Goal: Contribute content: Contribute content

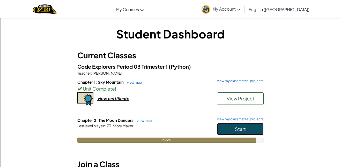
click at [246, 128] on button "Start" at bounding box center [240, 129] width 47 height 12
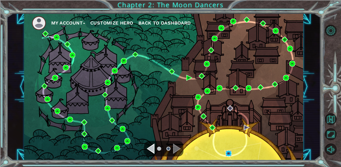
click at [229, 151] on img at bounding box center [229, 154] width 6 height 6
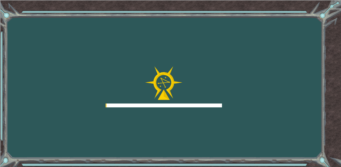
click at [231, 154] on div "Goals Error loading from server. Try refreshing the page. You'll need to join a…" at bounding box center [170, 83] width 341 height 167
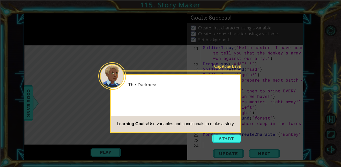
scroll to position [87, 0]
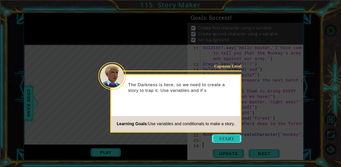
click at [224, 138] on button "Start" at bounding box center [227, 139] width 30 height 8
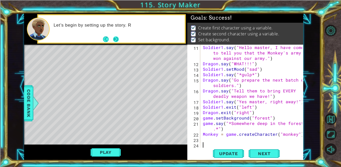
click at [113, 39] on button "Next" at bounding box center [116, 40] width 6 height 6
click at [113, 39] on button "Back" at bounding box center [108, 40] width 10 height 6
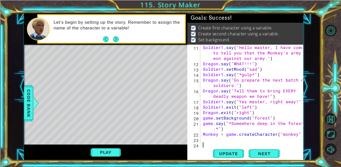
click at [113, 39] on button "Next" at bounding box center [116, 40] width 6 height 6
click at [113, 39] on button "Back" at bounding box center [108, 40] width 10 height 6
click at [113, 39] on button "Next" at bounding box center [116, 40] width 6 height 6
click at [113, 39] on button "Back" at bounding box center [108, 40] width 10 height 6
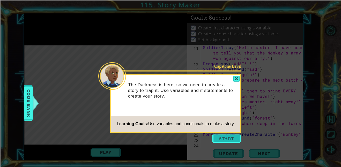
click at [234, 141] on button "Start" at bounding box center [227, 139] width 30 height 8
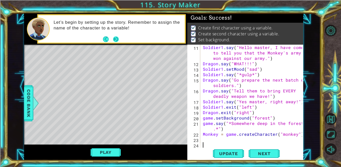
click at [117, 39] on button "Next" at bounding box center [116, 40] width 6 height 6
click at [112, 38] on button "Back" at bounding box center [108, 40] width 10 height 6
click at [115, 40] on button "Next" at bounding box center [116, 40] width 6 height 6
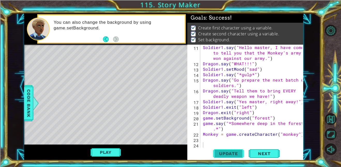
click at [234, 156] on span "Update" at bounding box center [228, 153] width 29 height 5
click at [220, 141] on div "Soldier1 . say ( "Hello master, I have come to tell you that the Monkey's army …" at bounding box center [253, 107] width 103 height 125
type textarea "Monkey.enter("left")"
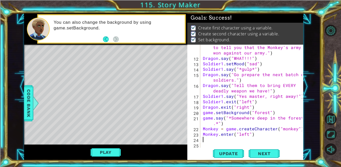
scroll to position [92, 0]
click at [204, 130] on div "Soldier1 . say ( "Hello master, I have come to tell you that the Monkey's army …" at bounding box center [253, 101] width 103 height 125
type textarea "Monkey = game.createCharacter("monkey")"
click at [203, 130] on div "Soldier1 . say ( "Hello master, I have come to tell you that the Monkey's army …" at bounding box center [253, 101] width 103 height 125
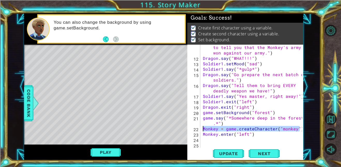
drag, startPoint x: 301, startPoint y: 129, endPoint x: 201, endPoint y: 128, distance: 99.4
click at [201, 128] on div "Monkey = game.createCharacter("monkey") 11 12 13 14 15 16 17 18 19 20 21 22 23 …" at bounding box center [244, 96] width 115 height 103
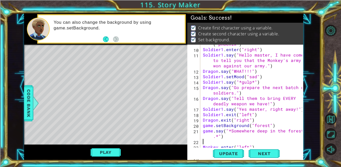
scroll to position [0, 0]
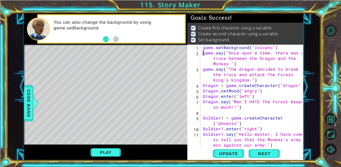
click at [203, 52] on div "game . setBackground ( "volcano" ) game . say ( "Once opon a time, there was a …" at bounding box center [253, 102] width 103 height 114
type textarea "game.say("Once opon a time, there was a truce between the Dragon and the Monkey…"
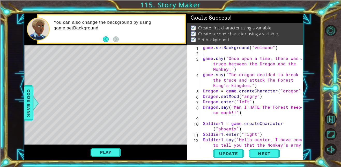
paste textarea "Monkey = game.createCharacter("monkey")"
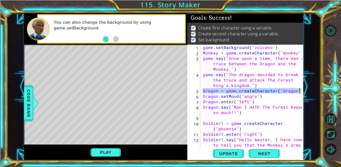
drag, startPoint x: 202, startPoint y: 90, endPoint x: 301, endPoint y: 91, distance: 99.4
click at [301, 91] on div "Monkey = game.createCharacter("monkey") 1 2 3 4 5 6 7 8 9 10 11 12 game . setBa…" at bounding box center [244, 96] width 115 height 103
click at [202, 60] on div "game . setBackground ( "volcano" ) Monkey = game . createCharacter ( "monkey" )…" at bounding box center [253, 107] width 103 height 125
type textarea "game.say("Once opon a time, there was a truce between the Dragon and the Monkey…"
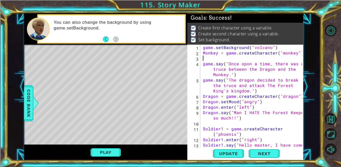
paste textarea "Dragon = game.createCharacter("dragon")"
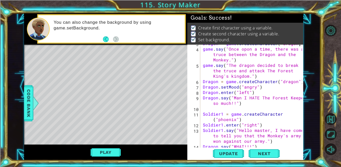
scroll to position [20, 0]
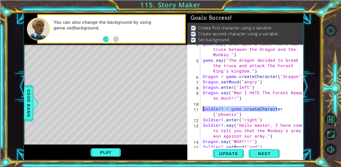
drag, startPoint x: 280, startPoint y: 109, endPoint x: 203, endPoint y: 108, distance: 77.4
click at [203, 108] on div "game . say ( "Once opon a time, there was a truce between the Dragon and the Mo…" at bounding box center [253, 103] width 103 height 125
click at [289, 108] on div "game . say ( "Once opon a time, there was a truce between the Dragon and the Mo…" at bounding box center [252, 96] width 100 height 103
click at [288, 110] on div "game . say ( "Once opon a time, there was a truce between the Dragon and the Mo…" at bounding box center [253, 103] width 103 height 125
click at [282, 110] on div "game . say ( "Once opon a time, there was a truce between the Dragon and the Mo…" at bounding box center [253, 103] width 103 height 125
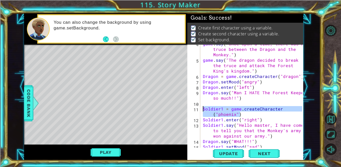
drag, startPoint x: 253, startPoint y: 116, endPoint x: 202, endPoint y: 108, distance: 52.1
click at [202, 108] on div "game . say ( "Once opon a time, there was a truce between the Dragon and the Mo…" at bounding box center [253, 103] width 103 height 125
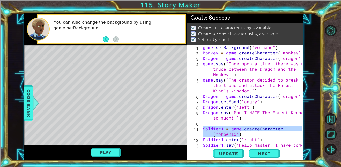
scroll to position [0, 0]
click at [202, 64] on div "game . setBackground ( "volcano" ) Monkey = game . createCharacter ( "monkey" )…" at bounding box center [253, 107] width 103 height 125
type textarea "game.say("Once opon a time, there was a truce between the Dragon and the Monkey…"
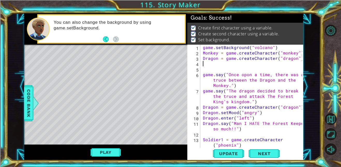
paste textarea "Soldier1 = game.createCharacter("phoenix")"
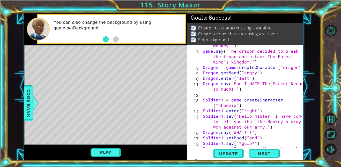
scroll to position [46, 0]
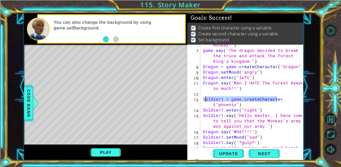
drag, startPoint x: 282, startPoint y: 97, endPoint x: 206, endPoint y: 101, distance: 76.4
click at [206, 101] on div "game . say ( "Once opon a time, there was a truce between the Dragon and the Mo…" at bounding box center [253, 96] width 103 height 130
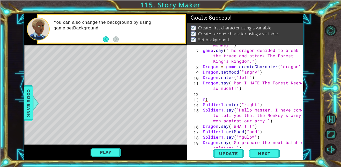
type textarea "r"
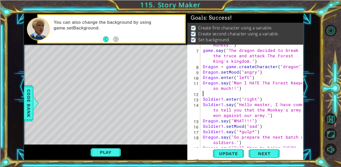
type textarea "Dragon.say("Man I HATE The Forest Keeper so much!!")"
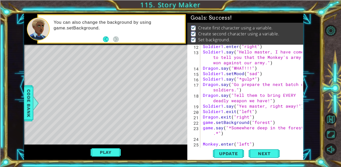
scroll to position [103, 0]
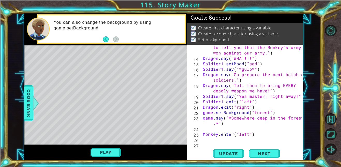
click at [240, 130] on div "Soldier1 . say ( "Hello master, I have come to tell you that the Monkey's army …" at bounding box center [253, 101] width 103 height 125
type textarea "game.say("*Somewhere deep in the forest.*")"
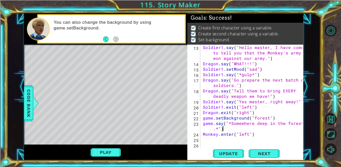
scroll to position [98, 0]
click at [262, 139] on div "Soldier1 . say ( "Hello master, I have come to tell you that the Monkey's army …" at bounding box center [253, 107] width 103 height 125
click at [261, 138] on div "Soldier1 . say ( "Hello master, I have come to tell you that the Monkey's army …" at bounding box center [253, 107] width 103 height 125
click at [261, 137] on div "Soldier1 . say ( "Hello master, I have come to tell you that the Monkey's army …" at bounding box center [253, 107] width 103 height 125
type textarea "Monkey.enter("left")"
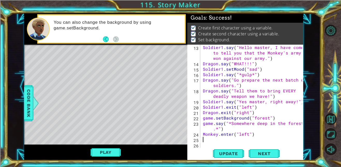
click at [23, 96] on div "1 ההההההההההההההההההההההההההההההההההההההההההההההההההההההההההההההההההההההההההההה…" at bounding box center [164, 86] width 314 height 147
click at [210, 142] on div "Soldier1 . say ( "Hello master, I have come to tell you that the Monkey's army …" at bounding box center [253, 107] width 103 height 125
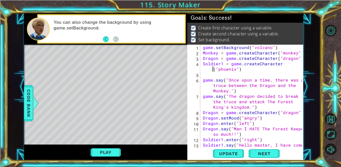
click at [205, 71] on div "game . setBackground ( "volcano" ) Monkey = game . createCharacter ( "monkey" )…" at bounding box center [253, 107] width 103 height 125
click at [203, 79] on div "game . setBackground ( "volcano" ) Monkey = game . createCharacter ( "monkey" )…" at bounding box center [253, 107] width 103 height 125
type textarea "game.say("Once opon a time, there was a truce between the Dragon and the Monkey…"
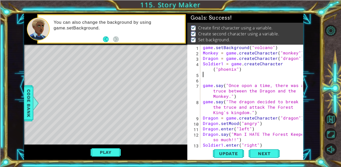
click at [222, 64] on div "game . setBackground ( "volcano" ) Monkey = game . createCharacter ( "monkey" )…" at bounding box center [253, 107] width 103 height 125
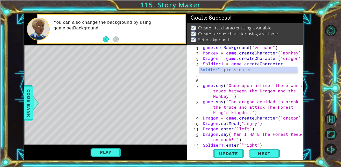
scroll to position [0, 1]
click at [203, 64] on div "game . setBackground ( "volcano" ) Monkey = game . createCharacter ( "monkey" )…" at bounding box center [253, 107] width 103 height 125
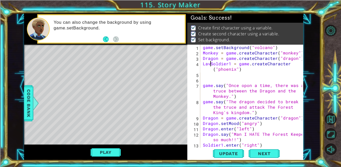
type textarea "LavaSoldier1 = game.createCharacter("phoenix")"
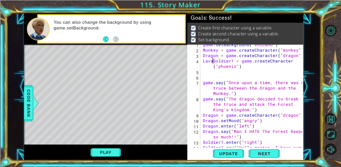
click at [230, 74] on div "game . setBackground ( "volcano" ) Monkey = game . createCharacter ( "monkey" )…" at bounding box center [253, 104] width 103 height 125
click at [214, 61] on div "game . setBackground ( "volcano" ) Monkey = game . createCharacter ( "monkey" )…" at bounding box center [253, 104] width 103 height 125
click at [229, 68] on div "game . setBackground ( "volcano" ) Monkey = game . createCharacter ( "monkey" )…" at bounding box center [253, 104] width 103 height 125
click at [231, 151] on span "Update" at bounding box center [228, 153] width 29 height 5
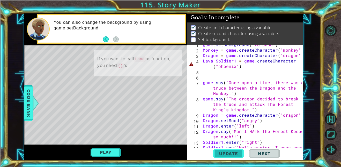
scroll to position [1, 0]
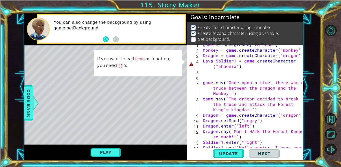
click at [214, 61] on div "game . setBackground ( "volcano" ) Monkey = game . createCharacter ( "monkey" )…" at bounding box center [253, 104] width 103 height 125
type textarea "LavaSoldier1 = game.createCharacter("phoenix")"
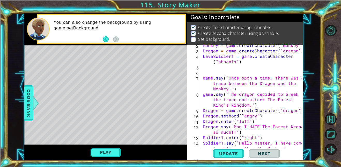
scroll to position [8, 0]
click at [216, 69] on div "Monkey = game . createCharacter ( "monkey" ) Dragon = game . createCharacter ( …" at bounding box center [253, 104] width 103 height 125
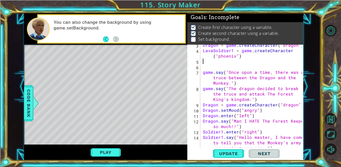
click at [205, 133] on div "Dragon = game . createCharacter ( "dragon" ) LavaSoldier1 = game . createCharac…" at bounding box center [253, 104] width 103 height 125
click at [204, 133] on div "Dragon = game . createCharacter ( "dragon" ) LavaSoldier1 = game . createCharac…" at bounding box center [253, 104] width 103 height 125
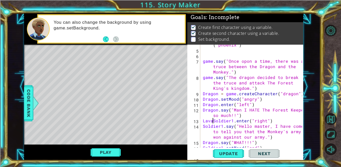
click at [202, 128] on div "LavaSoldier1 = game . createCharacter ( "phoenix" ) game . say ( "Once opon a t…" at bounding box center [253, 97] width 103 height 120
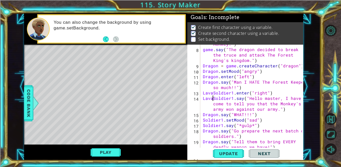
scroll to position [53, 0]
click at [203, 120] on div "game . say ( "Once opon a time, there was a truce between the Dragon and the Mo…" at bounding box center [253, 95] width 103 height 130
click at [203, 126] on div "game . say ( "Once opon a time, there was a truce between the Dragon and the Mo…" at bounding box center [253, 95] width 103 height 130
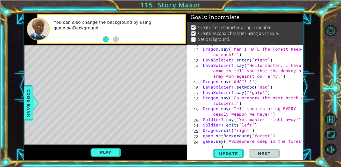
scroll to position [86, 0]
click at [202, 118] on div "Dragon . enter ( "left" ) Dragon . say ( "Man I HATE The Forest Keeper so much!…" at bounding box center [253, 100] width 103 height 120
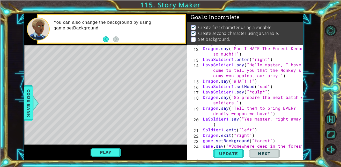
scroll to position [0, 1]
click at [203, 131] on div "Dragon . enter ( "left" ) Dragon . say ( "Man I HATE The Forest Keeper so much!…" at bounding box center [253, 100] width 103 height 120
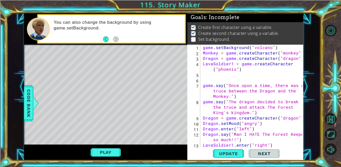
scroll to position [0, 0]
type textarea "LavaSoldier1.exit("left")"
click at [229, 153] on span "Update" at bounding box center [228, 153] width 29 height 5
click at [120, 152] on button "Play" at bounding box center [106, 153] width 30 height 10
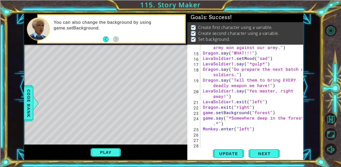
scroll to position [114, 0]
click at [227, 137] on div "LavaSoldier1 . say ( "Hello master, I have come to tell you that the Monkey's a…" at bounding box center [253, 96] width 103 height 125
click at [223, 135] on div "LavaSoldier1 . say ( "Hello master, I have come to tell you that the Monkey's a…" at bounding box center [253, 96] width 103 height 125
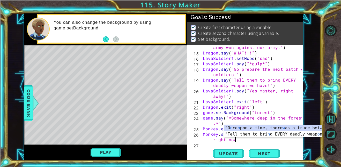
scroll to position [0, 7]
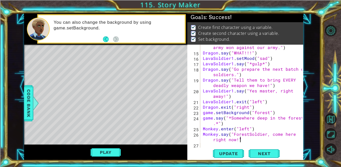
type textarea "Monkey.say("ForestSoldier, come here right now!")"
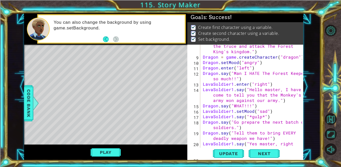
scroll to position [0, 0]
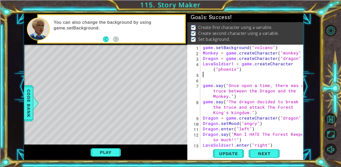
click at [202, 72] on div "game . setBackground ( "volcano" ) Monkey = game . createCharacter ( "monkey" )…" at bounding box center [253, 107] width 103 height 125
click at [232, 65] on div "game . setBackground ( "volcano" ) Monkey = game . createCharacter ( "monkey" )…" at bounding box center [253, 107] width 103 height 125
click at [214, 65] on div "game . setBackground ( "volcano" ) Monkey = game . createCharacter ( "monkey" )…" at bounding box center [253, 107] width 103 height 125
type textarea "LavaSoldier1 = game.createCharacter("phoenix")"
click at [34, 107] on div at bounding box center [36, 104] width 6 height 16
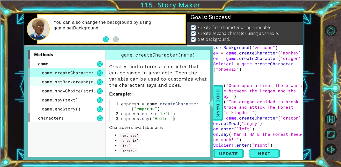
click at [52, 82] on span "game.setBackground(name)" at bounding box center [73, 81] width 62 height 5
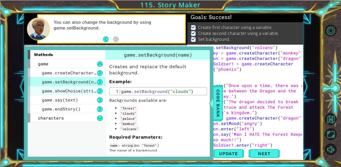
click at [61, 93] on span "game.showChoice(string1, string2)" at bounding box center [84, 90] width 85 height 5
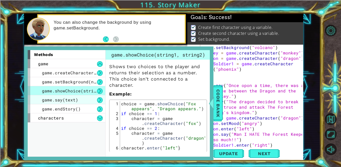
click at [65, 102] on span "game.say(text)" at bounding box center [60, 99] width 36 height 5
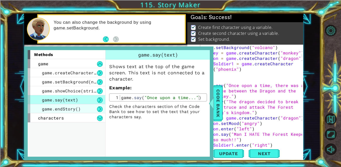
click at [66, 105] on div "game.endStory()" at bounding box center [67, 109] width 78 height 9
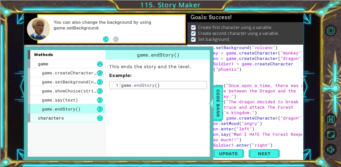
click at [68, 117] on div "characters" at bounding box center [67, 118] width 78 height 9
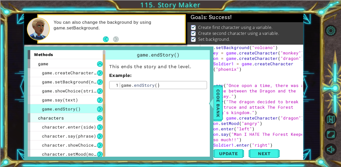
scroll to position [11, 0]
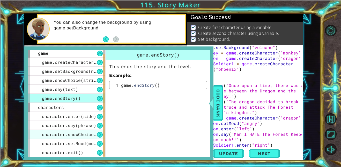
click at [76, 131] on div "character.showChoice(string1, string2)" at bounding box center [67, 134] width 78 height 9
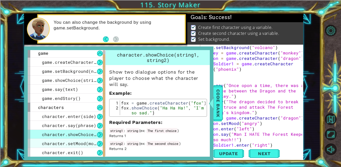
click at [81, 146] on span "character.setMood(mood)" at bounding box center [72, 143] width 60 height 5
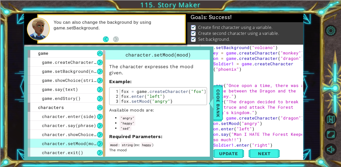
click at [83, 150] on div "character.exit()" at bounding box center [67, 152] width 78 height 9
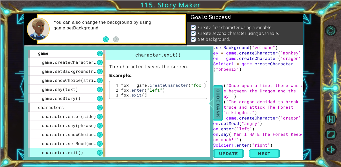
click at [216, 105] on span "Code Bank" at bounding box center [218, 104] width 8 height 32
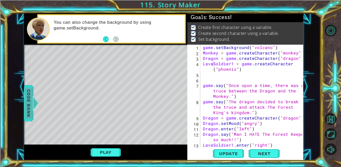
scroll to position [125, 0]
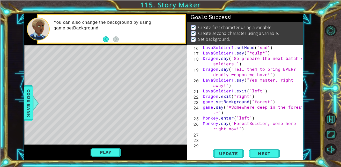
click at [213, 134] on div "LavaSoldier1 . setMood ( "sad" ) LavaSoldier1 . say ( "*gulp*" ) Dragon . say (…" at bounding box center [253, 102] width 103 height 114
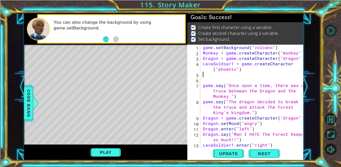
click at [207, 75] on div "game . setBackground ( "volcano" ) Monkey = game . createCharacter ( "monkey" )…" at bounding box center [253, 107] width 103 height 125
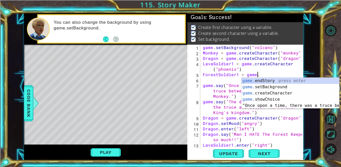
scroll to position [0, 3]
click at [287, 94] on div "game. endStory press enter game. setBackground press enter game. createCharacte…" at bounding box center [291, 99] width 98 height 43
type textarea "ForestSoldier1 = game.createCharacter("fox")"
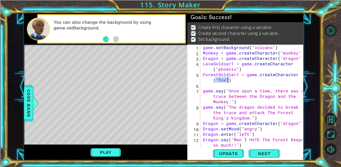
click at [271, 82] on div "game . setBackground ( "volcano" ) Monkey = game . createCharacter ( "monkey" )…" at bounding box center [253, 102] width 103 height 114
click at [230, 82] on div "game . setBackground ( "volcano" ) Monkey = game . createCharacter ( "monkey" )…" at bounding box center [253, 102] width 103 height 114
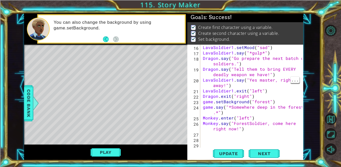
scroll to position [130, 0]
click at [229, 137] on div "LavaSoldier1 . setMood ( "sad" ) LavaSoldier1 . say ( "*gulp*" ) Dragon . say (…" at bounding box center [253, 102] width 103 height 114
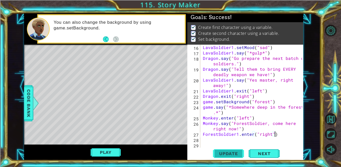
type textarea "ForestSoldier1.enter("right")"
click at [235, 152] on span "Update" at bounding box center [228, 153] width 29 height 5
click at [271, 137] on div "LavaSoldier1 . setMood ( "sad" ) LavaSoldier1 . say ( "*gulp*" ) Dragon . say (…" at bounding box center [253, 102] width 103 height 114
click at [269, 140] on div "LavaSoldier1 . setMood ( "sad" ) LavaSoldier1 . say ( "*gulp*" ) Dragon . say (…" at bounding box center [253, 102] width 103 height 114
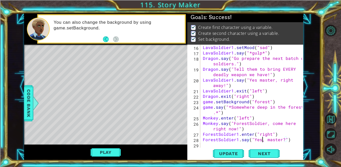
click at [262, 140] on div "LavaSoldier1 . setMood ( "sad" ) LavaSoldier1 . say ( "*gulp*" ) Dragon . say (…" at bounding box center [253, 102] width 103 height 114
type textarea "ForestSoldier1.say("Yes master?")"
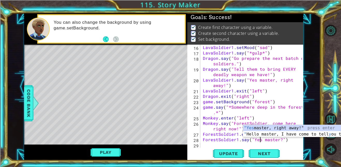
click at [283, 141] on div "LavaSoldier1 . setMood ( "sad" ) LavaSoldier1 . say ( "*gulp*" ) Dragon . say (…" at bounding box center [253, 102] width 103 height 114
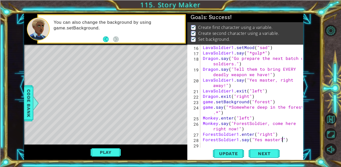
click at [285, 142] on div "LavaSoldier1 . setMood ( "sad" ) LavaSoldier1 . say ( "*gulp*" ) Dragon . say (…" at bounding box center [253, 102] width 103 height 114
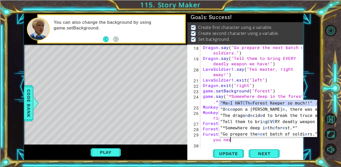
scroll to position [0, 7]
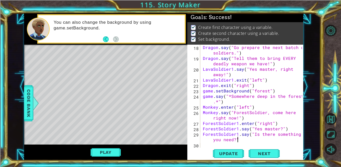
type textarea "ForestSoldier1.say("Is there something you need?")"
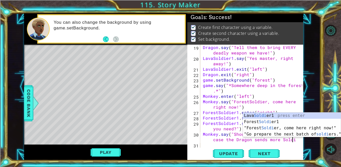
scroll to position [0, 11]
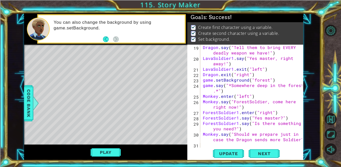
type textarea "Monkey.say("Should we prepare just in case the Dragon sends more Soldier?")"
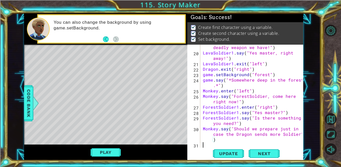
scroll to position [163, 0]
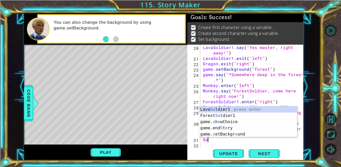
type textarea "S"
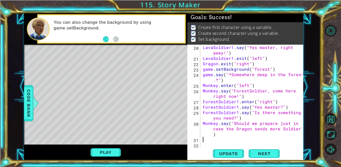
type textarea "D"
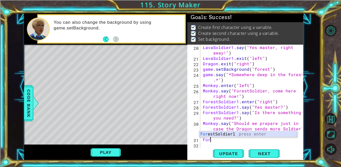
click at [246, 136] on div "For estSoldier1 press enter" at bounding box center [248, 141] width 98 height 19
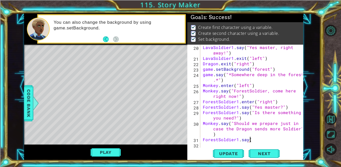
scroll to position [0, 3]
type textarea "ForestSoldier1.say("Uhhhh")"
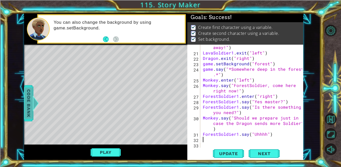
click at [26, 109] on span "Code Bank" at bounding box center [29, 104] width 8 height 32
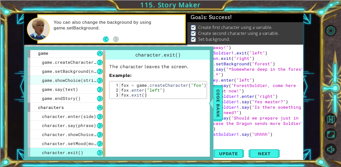
click at [70, 81] on span "game.showChoice(string1, string2)" at bounding box center [84, 80] width 85 height 5
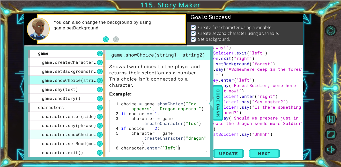
click at [84, 136] on span "character.showChoice(string1, string2)" at bounding box center [91, 134] width 98 height 5
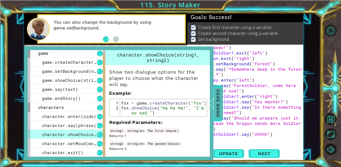
click at [219, 113] on span "Code Bank" at bounding box center [218, 104] width 8 height 32
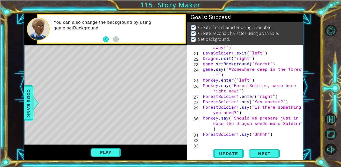
click at [223, 147] on div "LavaSoldier1 . say ( "Yes master, right away!" ) LavaSoldier1 . exit ( "left" )…" at bounding box center [253, 99] width 103 height 120
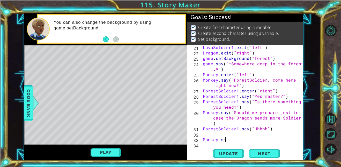
scroll to position [0, 1]
type textarea "[DOMAIN_NAME]"
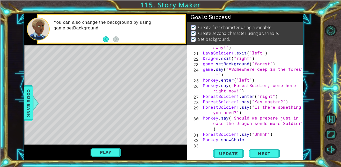
scroll to position [0, 2]
click at [30, 101] on span "Code Bank" at bounding box center [29, 104] width 8 height 32
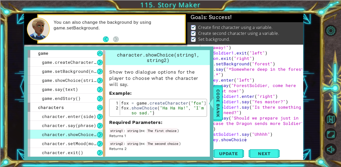
click at [249, 140] on div "LavaSoldier1 . say ( "Yes master, right away!" ) LavaSoldier1 . exit ( "left" )…" at bounding box center [253, 99] width 103 height 120
click at [216, 100] on span "Code Bank" at bounding box center [218, 104] width 8 height 32
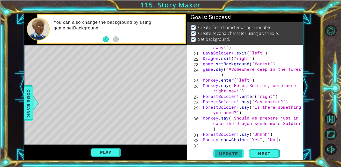
click at [227, 155] on span "Update" at bounding box center [228, 153] width 29 height 5
click at [225, 154] on span "Update" at bounding box center [228, 153] width 29 height 5
click at [111, 152] on button "Play" at bounding box center [106, 153] width 30 height 10
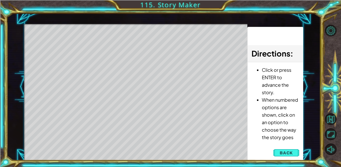
click at [93, 136] on div "Level Map" at bounding box center [143, 100] width 239 height 152
click at [94, 136] on div "Level Map" at bounding box center [143, 100] width 239 height 152
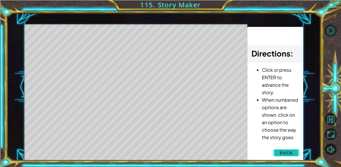
click at [290, 154] on span "Back" at bounding box center [286, 153] width 13 height 5
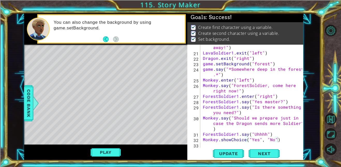
click at [297, 124] on div at bounding box center [299, 12] width 5 height 272
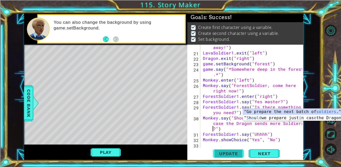
click at [219, 153] on span "Update" at bounding box center [228, 153] width 29 height 5
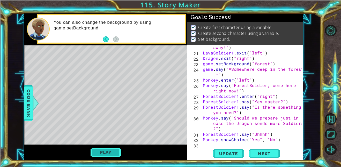
click at [102, 151] on button "Play" at bounding box center [106, 153] width 30 height 10
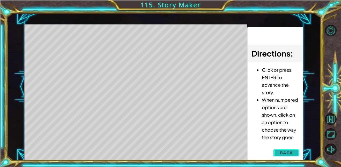
click at [287, 155] on span "Back" at bounding box center [286, 153] width 13 height 5
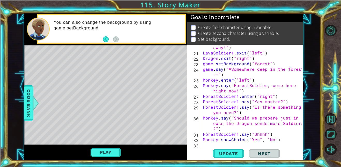
click at [217, 139] on div "LavaSoldier1 . say ( "Yes master, right away!" ) LavaSoldier1 . exit ( "left" )…" at bounding box center [253, 99] width 103 height 120
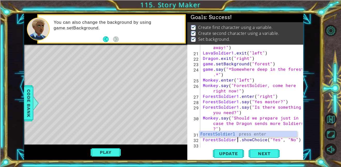
scroll to position [0, 2]
type textarea "ForestSoldier1.showChoice("Yes", "No")"
click at [230, 156] on span "Update" at bounding box center [228, 153] width 29 height 5
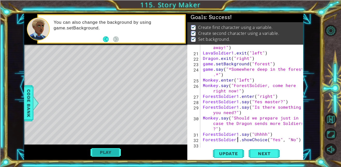
click at [103, 156] on button "Play" at bounding box center [106, 153] width 30 height 10
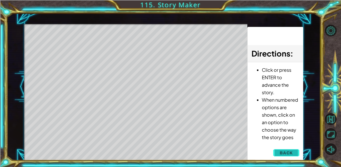
click at [294, 152] on button "Back" at bounding box center [286, 153] width 26 height 10
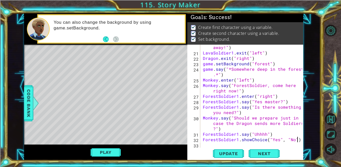
click at [296, 141] on div "LavaSoldier1 . say ( "Yes master, right away!" ) LavaSoldier1 . exit ( "left" )…" at bounding box center [253, 99] width 103 height 120
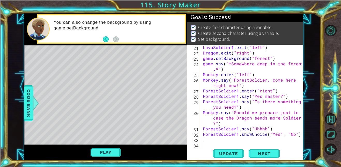
click at [35, 93] on div "Level Map" at bounding box center [143, 121] width 239 height 152
click at [28, 100] on span "Code Bank" at bounding box center [29, 104] width 8 height 32
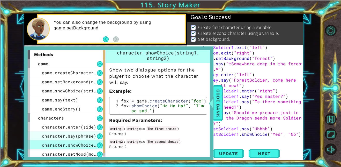
scroll to position [11, 0]
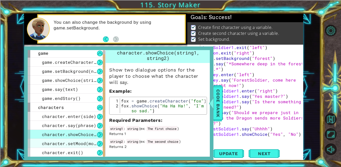
click at [41, 145] on div "character.setMood(mood)" at bounding box center [67, 143] width 78 height 9
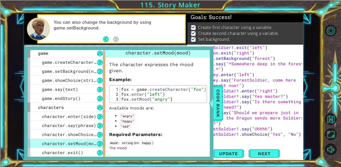
scroll to position [0, 0]
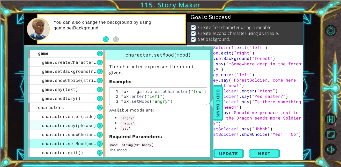
click at [78, 128] on span "character.say(phrase)" at bounding box center [69, 125] width 54 height 5
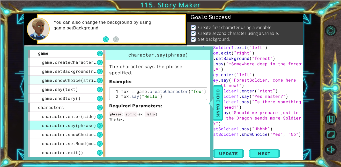
click at [60, 81] on span "game.showChoice(string1, string2)" at bounding box center [84, 80] width 85 height 5
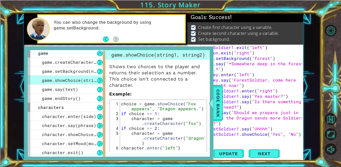
click at [252, 144] on div "LavaSoldier1 . exit ( "left" ) Dragon . exit ( "right" ) game . setBackground (…" at bounding box center [253, 102] width 103 height 114
click at [218, 108] on span "Code Bank" at bounding box center [218, 104] width 8 height 32
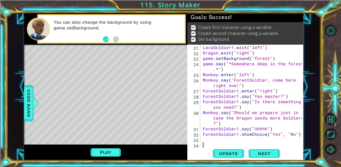
click at [217, 145] on div "LavaSoldier1 . exit ( "left" ) Dragon . exit ( "right" ) game . setBackground (…" at bounding box center [253, 102] width 103 height 114
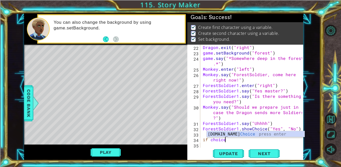
scroll to position [0, 1]
click at [33, 103] on div at bounding box center [36, 104] width 6 height 16
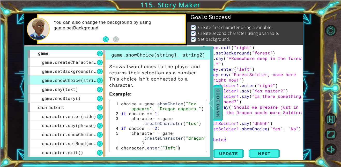
click at [220, 107] on span "Code Bank" at bounding box center [218, 104] width 8 height 32
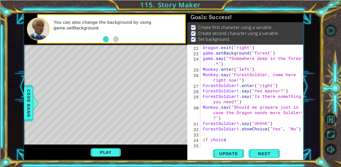
click at [26, 105] on span "Code Bank" at bounding box center [29, 104] width 8 height 32
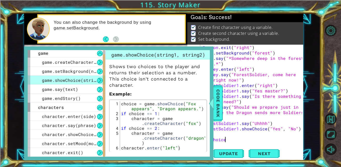
click at [250, 138] on div "Dragon . exit ( "right" ) game . setBackground ( "forest" ) game . say ( "*Some…" at bounding box center [253, 102] width 103 height 114
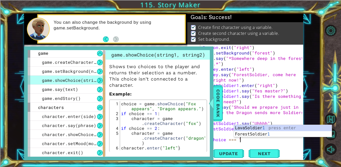
type textarea "if choice === 1:"
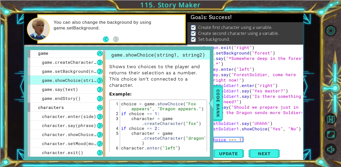
scroll to position [185, 0]
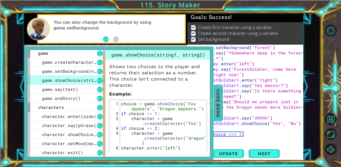
click at [221, 114] on span "Code Bank" at bounding box center [218, 104] width 8 height 32
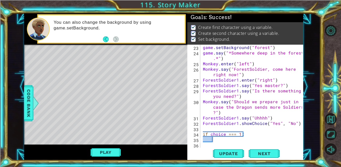
click at [241, 141] on div "game . setBackground ( "forest" ) game . say ( "*Somewhere deep in the forest .…" at bounding box center [253, 102] width 103 height 114
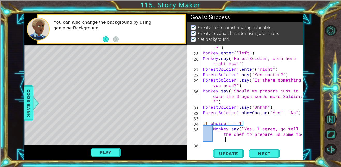
scroll to position [0, 11]
type textarea "Monkey.say("Yes, I agree, go tell the chef to prepare us some food.")"
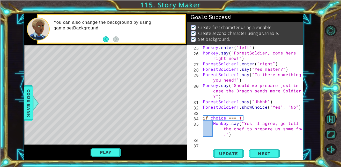
scroll to position [0, 0]
type textarea "Monkey.say("Yes, I agree, go tell the chef to prepare us some food.")"
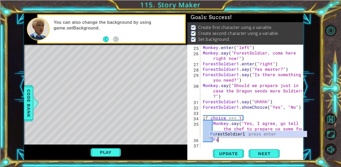
click at [261, 137] on div "Fo restSoldier1 press enter" at bounding box center [258, 141] width 98 height 19
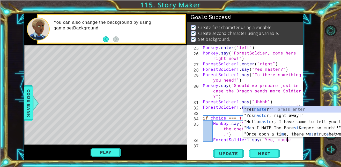
scroll to position [0, 5]
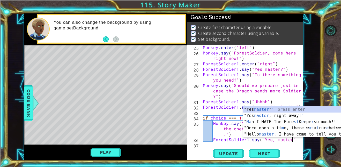
type textarea "ForestSoldier1.say("Yes, master")"
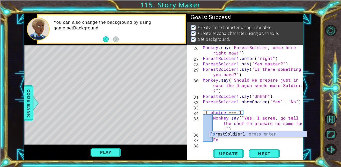
scroll to position [0, 1]
click at [274, 132] on div "For estSoldier1 press enter" at bounding box center [258, 141] width 98 height 19
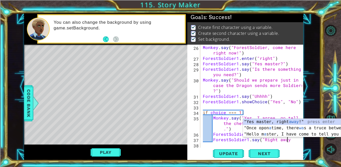
scroll to position [0, 5]
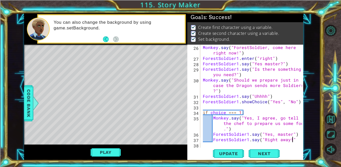
type textarea "ForestSoldier1.say("Right away!")"
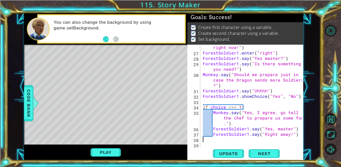
scroll to position [0, 0]
type textarea "ForestSoldier1.say("Right away!")"
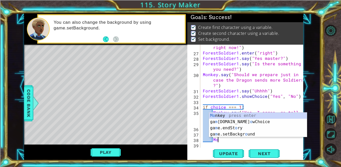
scroll to position [0, 1]
type textarea "M"
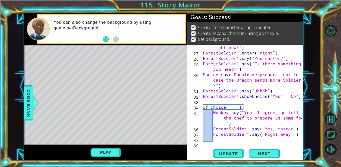
scroll to position [0, 1]
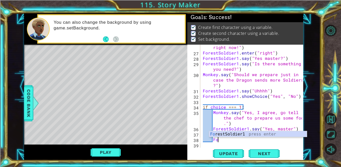
click at [272, 137] on div "Fo restSoldier1 press enter" at bounding box center [258, 141] width 98 height 19
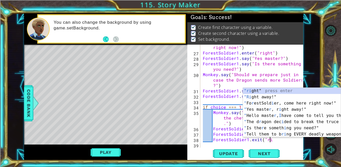
scroll to position [0, 4]
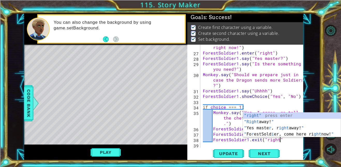
type textarea "ForestSoldier1.exit("right")"
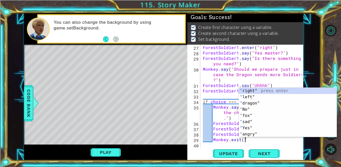
scroll to position [0, 2]
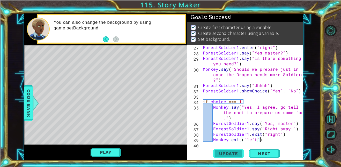
click at [240, 158] on button "Update" at bounding box center [228, 154] width 31 height 12
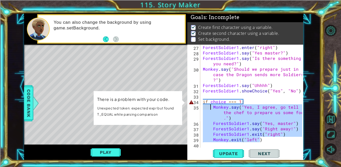
drag, startPoint x: 267, startPoint y: 140, endPoint x: 209, endPoint y: 108, distance: 65.7
click at [209, 108] on div "ForestSoldier1 . enter ( "right" ) ForestSoldier1 . say ( "Yes master?" ) Fores…" at bounding box center [253, 102] width 103 height 114
type textarea "Monkey.say("Yes, I agree, go tell the chef to prepare us some food.") ForestSol…"
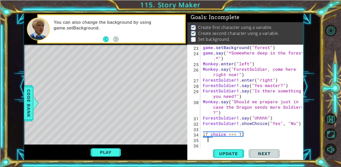
scroll to position [0, 0]
type textarea "="
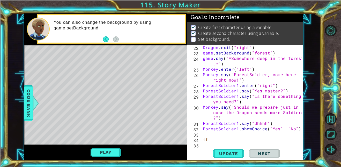
type textarea "i"
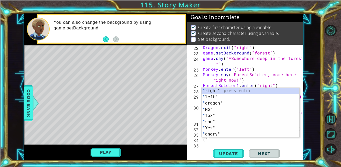
scroll to position [0, 0]
type textarea "("
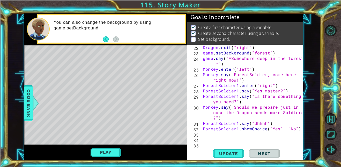
click at [25, 107] on span "Code Bank" at bounding box center [29, 104] width 8 height 32
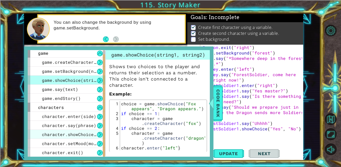
click at [71, 134] on span "character.showChoice(string1, string2)" at bounding box center [91, 134] width 98 height 5
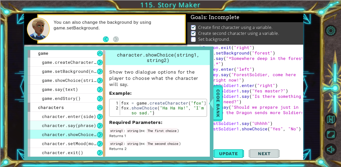
click at [73, 129] on div "character.say(phrase)" at bounding box center [67, 125] width 78 height 9
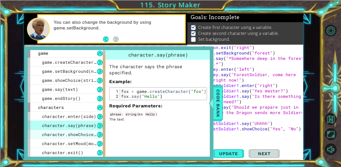
click at [74, 137] on div "character.showChoice(string1, string2)" at bounding box center [67, 134] width 78 height 9
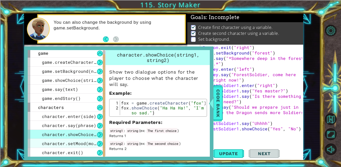
click at [88, 141] on span "character.setMood(mood)" at bounding box center [72, 143] width 60 height 5
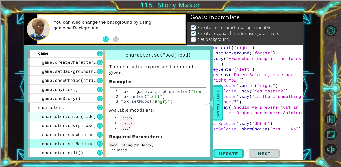
click at [83, 119] on span "character.enter(side)" at bounding box center [69, 116] width 54 height 5
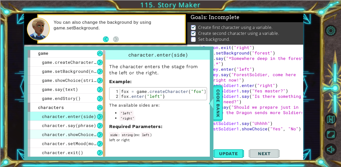
click at [84, 130] on div "character.showChoice(string1, string2)" at bounding box center [67, 134] width 78 height 9
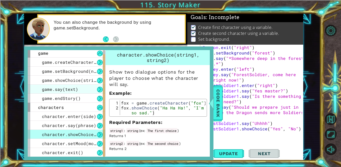
click at [81, 90] on div "game.say(text)" at bounding box center [67, 89] width 78 height 9
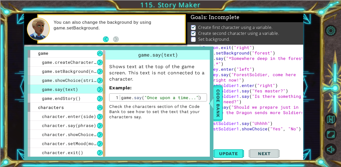
click at [80, 76] on div "game.showChoice(string1, string2)" at bounding box center [67, 80] width 78 height 9
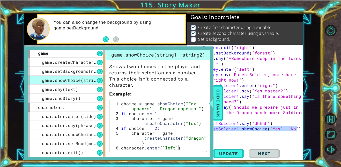
drag, startPoint x: 297, startPoint y: 129, endPoint x: 202, endPoint y: 131, distance: 95.0
click at [202, 131] on div "1 ההההההההההההההההההההההההההההההההההההההההההההההההההההההההההההההההההההההההההההה…" at bounding box center [163, 86] width 279 height 147
click at [218, 111] on span "Code Bank" at bounding box center [218, 104] width 8 height 32
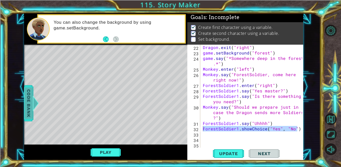
click at [218, 111] on div "Dragon . exit ( "right" ) game . setBackground ( "forest" ) game . say ( "*Some…" at bounding box center [253, 102] width 103 height 114
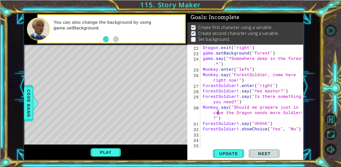
click at [232, 132] on div "Dragon . exit ( "right" ) game . setBackground ( "forest" ) game . say ( "*Some…" at bounding box center [253, 102] width 103 height 114
drag, startPoint x: 296, startPoint y: 129, endPoint x: 282, endPoint y: 132, distance: 14.1
click at [282, 132] on div "Dragon . exit ( "right" ) game . setBackground ( "forest" ) game . say ( "*Some…" at bounding box center [253, 102] width 103 height 114
click at [296, 131] on div "Dragon . exit ( "right" ) game . setBackground ( "forest" ) game . say ( "*Some…" at bounding box center [252, 96] width 100 height 103
type textarea "ForestSoldier1.showChoice("Yes", "No")"
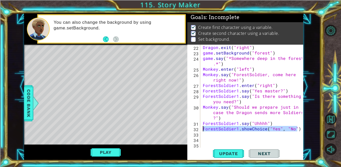
drag, startPoint x: 296, startPoint y: 131, endPoint x: 200, endPoint y: 130, distance: 96.0
click at [200, 130] on div "ForestSoldier1.showChoice("Yes", "No") 22 23 24 25 26 27 28 29 30 31 32 33 34 3…" at bounding box center [244, 96] width 115 height 103
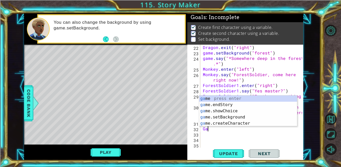
type textarea "G"
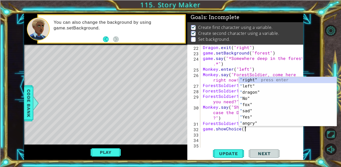
scroll to position [0, 2]
click at [26, 104] on span "Code Bank" at bounding box center [29, 104] width 8 height 32
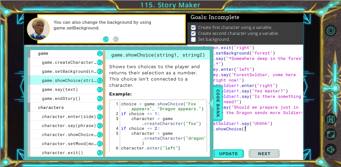
click at [272, 130] on div "Dragon . exit ( "right" ) game . setBackground ( "forest" ) game . say ( "*Some…" at bounding box center [253, 102] width 103 height 114
click at [268, 127] on div "Dragon . exit ( "right" ) game . setBackground ( "forest" ) game . say ( "*Some…" at bounding box center [253, 102] width 103 height 114
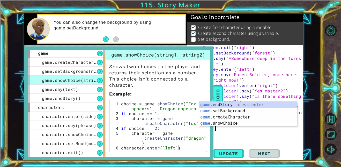
scroll to position [0, 0]
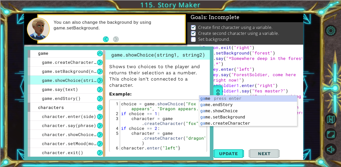
type textarea "g"
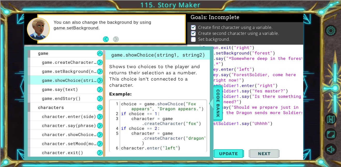
click at [272, 129] on div "Dragon . exit ( "right" ) game . setBackground ( "forest" ) game . say ( "*Some…" at bounding box center [253, 102] width 103 height 114
click at [271, 130] on div "Dragon . exit ( "right" ) game . setBackground ( "forest" ) game . say ( "*Some…" at bounding box center [253, 102] width 103 height 114
click at [270, 130] on div "Dragon . exit ( "right" ) game . setBackground ( "forest" ) game . say ( "*Some…" at bounding box center [253, 102] width 103 height 114
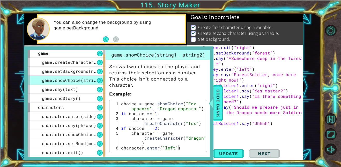
click at [270, 130] on div "Dragon . exit ( "right" ) game . setBackground ( "forest" ) game . say ( "*Some…" at bounding box center [253, 102] width 103 height 114
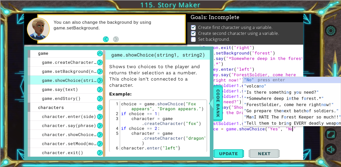
type textarea "choice = game.showChoice("Yes", "No")"
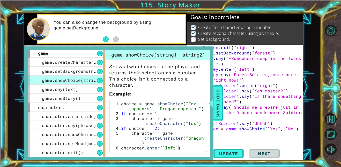
scroll to position [0, 0]
click at [219, 104] on span "Code Bank" at bounding box center [218, 104] width 8 height 32
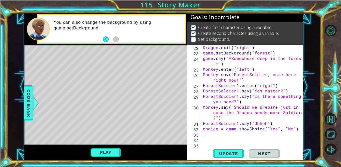
click at [230, 136] on div "Dragon . exit ( "right" ) game . setBackground ( "forest" ) game . say ( "*Some…" at bounding box center [253, 102] width 103 height 114
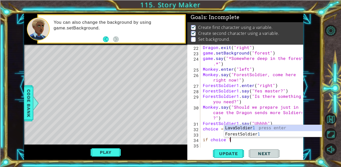
scroll to position [0, 2]
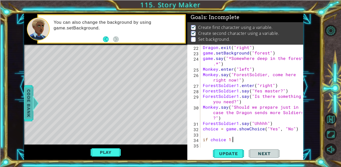
click at [33, 109] on div at bounding box center [36, 104] width 6 height 16
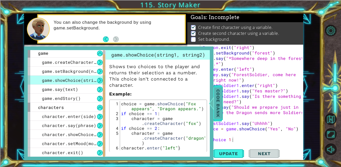
click at [214, 107] on div at bounding box center [211, 104] width 6 height 16
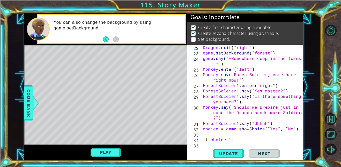
click at [226, 138] on div "Dragon . exit ( "right" ) game . setBackground ( "forest" ) game . say ( "*Some…" at bounding box center [253, 102] width 103 height 114
click at [253, 141] on div "Dragon . exit ( "right" ) game . setBackground ( "forest" ) game . say ( "*Some…" at bounding box center [253, 102] width 103 height 114
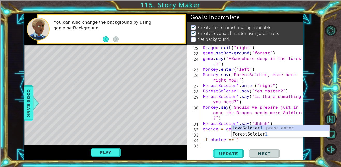
type textarea "if choice == 1:"
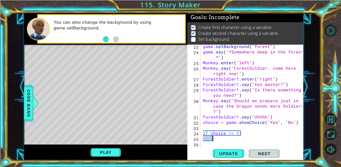
scroll to position [196, 0]
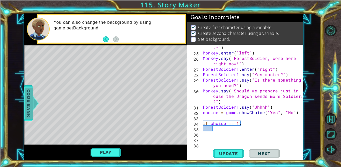
click at [25, 97] on span "Code Bank" at bounding box center [29, 104] width 8 height 32
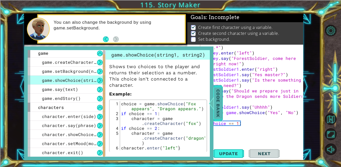
click at [221, 109] on span "Code Bank" at bounding box center [218, 104] width 8 height 32
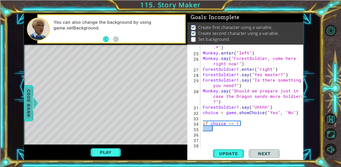
click at [28, 109] on span "Code Bank" at bounding box center [29, 104] width 8 height 32
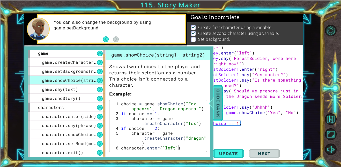
click at [219, 110] on span "Code Bank" at bounding box center [218, 104] width 8 height 32
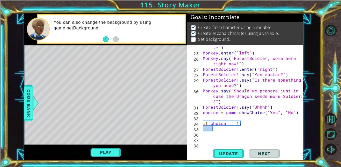
click at [228, 128] on div "game . say ( "*Somewhere deep in the forest .*" ) Monkey . enter ( "left" ) Mon…" at bounding box center [253, 99] width 103 height 120
type textarea "("
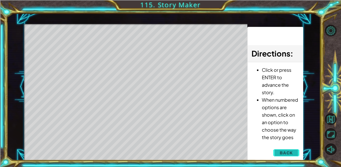
click at [292, 149] on button "Back" at bounding box center [286, 153] width 26 height 10
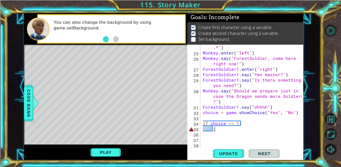
click at [235, 129] on div "game . say ( "*Somewhere deep in the forest .*" ) Monkey . enter ( "left" ) Mon…" at bounding box center [253, 99] width 103 height 120
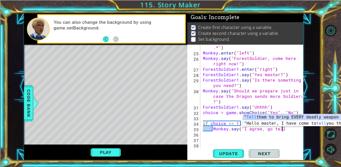
scroll to position [0, 5]
click at [239, 129] on div "game . say ( "*Somewhere deep in the forest .*" ) Monkey . enter ( "left" ) Mon…" at bounding box center [253, 99] width 103 height 120
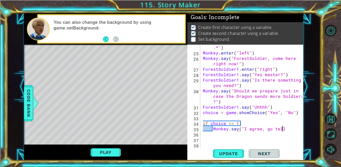
click at [289, 128] on div "game . say ( "*Somewhere deep in the forest .*" ) Monkey . enter ( "left" ) Mon…" at bounding box center [253, 99] width 103 height 120
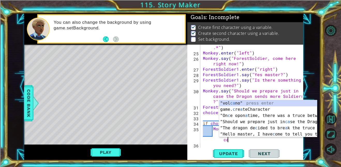
scroll to position [0, 11]
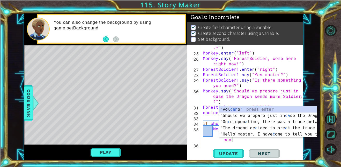
type textarea "Monkey.say("I agree, I shall go prepare as many soldiers and I can")"
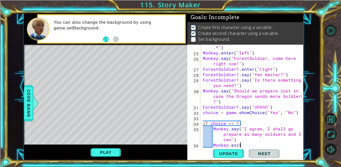
scroll to position [0, 2]
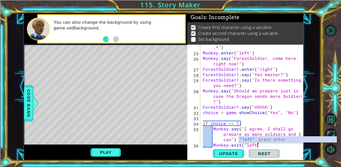
type textarea "Monkey.exit("left")"
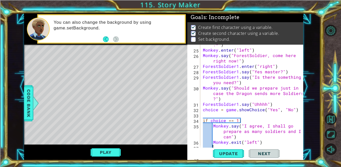
scroll to position [217, 0]
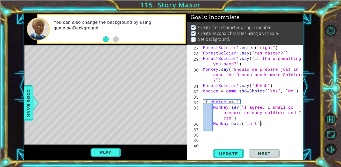
drag, startPoint x: 299, startPoint y: 125, endPoint x: 215, endPoint y: 124, distance: 84.1
click at [215, 124] on div "Monkey.exit("left") 27 28 29 30 31 32 33 34 35 36 37 38 39 40 ForestSoldier1 . …" at bounding box center [244, 96] width 115 height 103
type textarea "M"
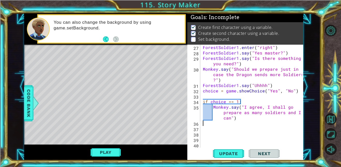
type textarea "Monkey.say("I agree, I shall go prepare as many soldiers and I can")"
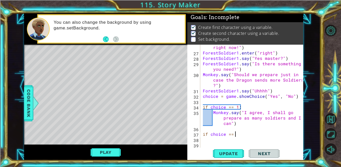
scroll to position [0, 2]
type textarea "if choice == 2:"
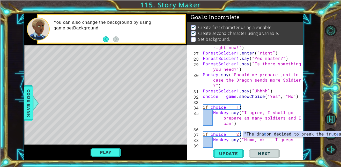
scroll to position [0, 5]
type textarea "Monkey.say("Hmmm, ok... I guess")"
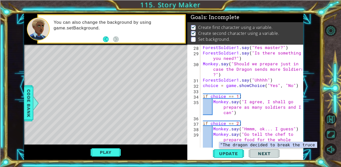
scroll to position [223, 0]
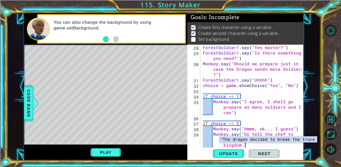
type textarea "Monkey.say("Go tell the chef to prepare food for the whole kingdom.")"
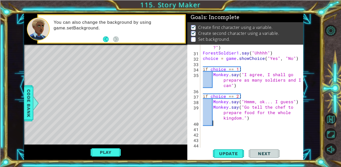
scroll to position [250, 0]
type textarea "S"
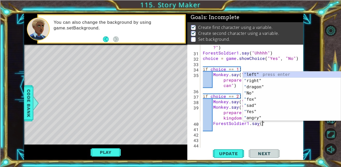
scroll to position [0, 3]
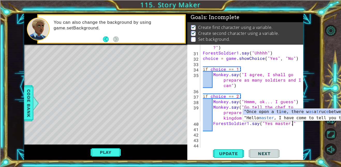
type textarea "ForestSoldier1.say("Yes master.")"
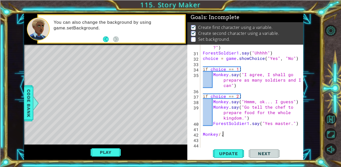
scroll to position [0, 1]
click at [33, 108] on div at bounding box center [36, 104] width 6 height 16
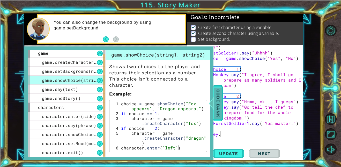
click at [217, 103] on span "Code Bank" at bounding box center [218, 104] width 8 height 32
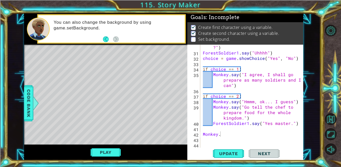
click at [238, 135] on div "Monkey . say ( "Should we prepare just in case the Dragon sends more Soldiers ?…" at bounding box center [253, 96] width 103 height 125
type textarea "Monkey.exit("left")"
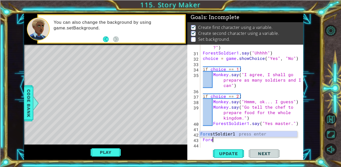
scroll to position [0, 1]
click at [253, 134] on div "Forest Soldier1 press enter" at bounding box center [248, 141] width 98 height 19
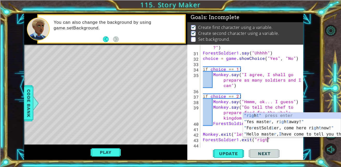
scroll to position [0, 4]
click at [286, 148] on div "Update Next" at bounding box center [246, 154] width 116 height 12
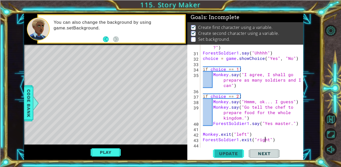
click at [233, 159] on button "Update" at bounding box center [228, 154] width 31 height 12
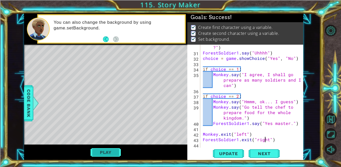
click at [106, 152] on button "Play" at bounding box center [106, 153] width 30 height 10
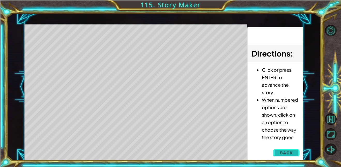
click at [287, 154] on span "Back" at bounding box center [286, 153] width 13 height 5
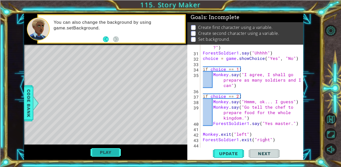
click at [103, 156] on button "Play" at bounding box center [106, 153] width 30 height 10
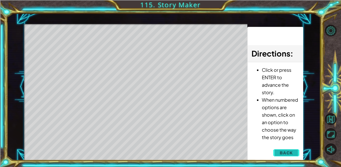
click at [291, 157] on button "Back" at bounding box center [286, 153] width 26 height 10
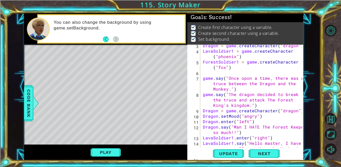
scroll to position [13, 0]
drag, startPoint x: 227, startPoint y: 106, endPoint x: 274, endPoint y: 100, distance: 47.7
click at [274, 100] on div "Dragon = game . createCharacter ( "dragon" ) LavaSoldier1 = game . createCharac…" at bounding box center [253, 105] width 103 height 125
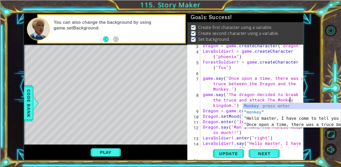
scroll to position [0, 11]
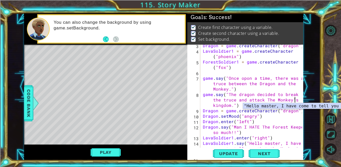
click at [218, 105] on div "Dragon = game . createCharacter ( "dragon" ) LavaSoldier1 = game . createCharac…" at bounding box center [253, 105] width 103 height 125
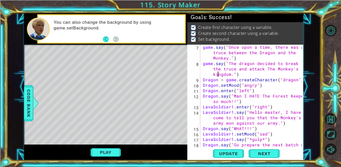
scroll to position [44, 0]
drag, startPoint x: 302, startPoint y: 96, endPoint x: 261, endPoint y: 96, distance: 40.1
click at [261, 96] on div "game.say("The dragon decided to break the truce and attack The Monkey's kingdom…" at bounding box center [244, 96] width 115 height 103
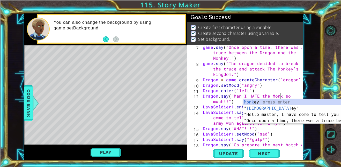
scroll to position [0, 5]
click at [278, 82] on div "game . say ( "Once opon a time, there was a truce between the Dragon and the Mo…" at bounding box center [253, 110] width 103 height 130
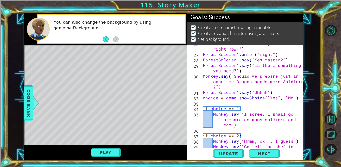
scroll to position [266, 0]
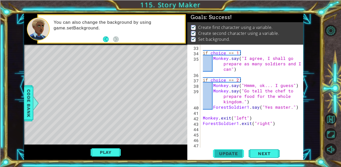
type textarea "Dragon = game.createCharacter("dragon")"
click at [233, 153] on span "Update" at bounding box center [228, 153] width 29 height 5
click at [112, 148] on button "Play" at bounding box center [106, 153] width 30 height 10
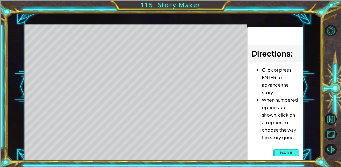
click at [295, 159] on div "Directions : Click or press ENTER to advance the story. When numbered options a…" at bounding box center [275, 94] width 56 height 134
click at [0, 0] on div "Update Next" at bounding box center [0, 0] width 0 height 0
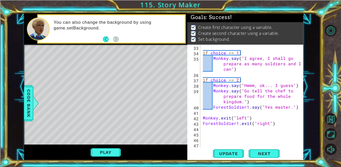
click at [283, 150] on div "Update Next" at bounding box center [246, 154] width 116 height 12
click at [115, 152] on button "Play" at bounding box center [106, 153] width 30 height 10
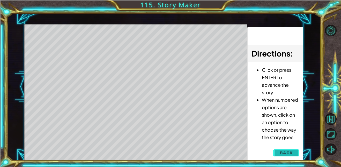
click at [285, 154] on span "Back" at bounding box center [286, 153] width 13 height 5
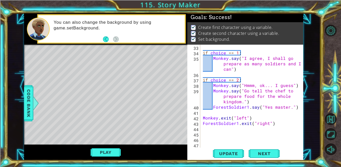
click at [232, 127] on div "if choice == 1 : Monkey . say ( "I agree, I shall go prepare as many soldiers a…" at bounding box center [253, 102] width 103 height 114
click at [233, 135] on div "if choice == 1 : Monkey . say ( "I agree, I shall go prepare as many soldiers a…" at bounding box center [253, 102] width 103 height 114
click at [231, 130] on div "if choice == 1 : Monkey . say ( "I agree, I shall go prepare as many soldiers a…" at bounding box center [253, 102] width 103 height 114
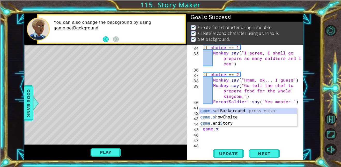
scroll to position [0, 1]
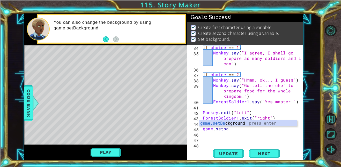
type textarea "game.setb"
click at [264, 127] on div "if choice == 1 : Monkey . say ( "I agree, I shall go prepare as many soldiers a…" at bounding box center [253, 102] width 103 height 114
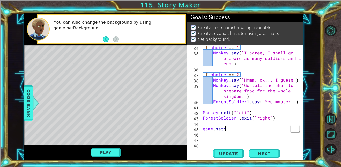
click at [246, 133] on div "if choice == 1 : Monkey . say ( "I agree, I shall go prepare as many soldiers a…" at bounding box center [253, 102] width 103 height 114
click at [250, 127] on div "if choice == 1 : Monkey . say ( "I agree, I shall go prepare as many soldiers a…" at bounding box center [253, 102] width 103 height 114
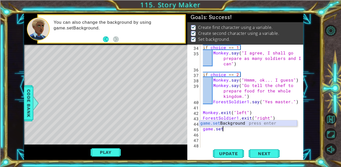
click at [240, 123] on div "game.set Background press enter" at bounding box center [248, 130] width 98 height 19
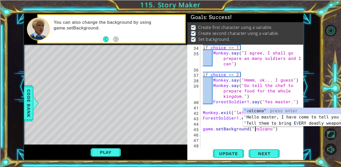
scroll to position [0, 3]
type textarea "game.setBackground("volcano")"
click at [33, 100] on div at bounding box center [36, 104] width 6 height 16
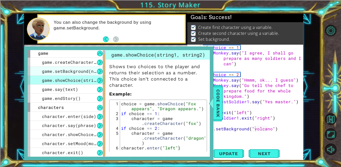
click at [79, 74] on div "game.setBackground(name)" at bounding box center [67, 71] width 78 height 9
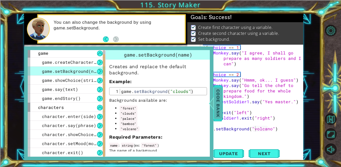
click at [215, 113] on span "Code Bank" at bounding box center [218, 104] width 8 height 32
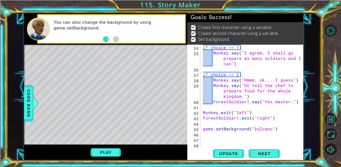
click at [280, 131] on div "if choice == 1 : Monkey . say ( "I agree, I shall go prepare as many soldiers a…" at bounding box center [253, 102] width 103 height 114
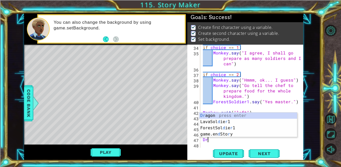
scroll to position [0, 0]
type textarea "D"
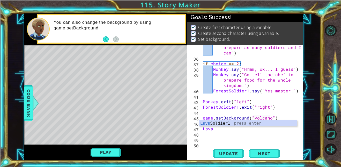
scroll to position [0, 0]
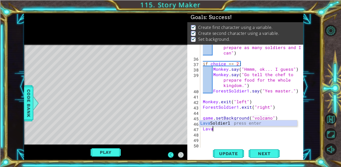
click at [251, 125] on div "Lava Soldier1 press enter" at bounding box center [248, 130] width 98 height 19
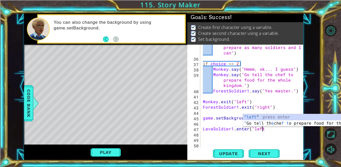
scroll to position [0, 4]
type textarea "LavaSoldier1.enter("left")"
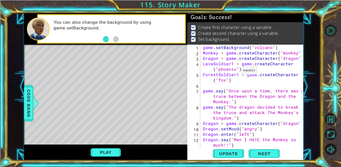
scroll to position [0, 0]
click at [204, 85] on div "game . setBackground ( "volcano" ) Monkey = game . createCharacter ( "monkey" )…" at bounding box center [253, 102] width 103 height 114
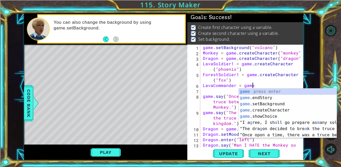
scroll to position [0, 3]
click at [252, 109] on div "game press enter game .endStory press enter game .setBackground press enter gam…" at bounding box center [288, 120] width 98 height 62
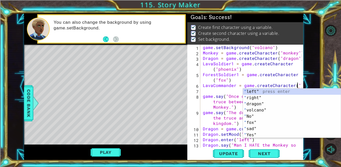
scroll to position [0, 6]
click at [28, 100] on span "Code Bank" at bounding box center [29, 104] width 8 height 32
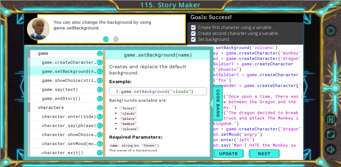
click at [81, 62] on span "game.createCharacter(name)" at bounding box center [75, 62] width 67 height 5
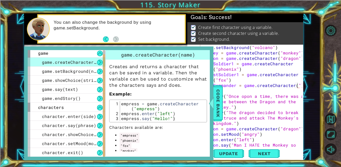
scroll to position [9, 0]
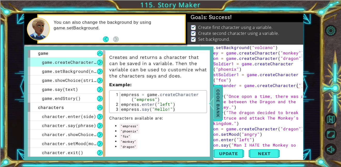
click at [221, 105] on span "Code Bank" at bounding box center [218, 104] width 8 height 32
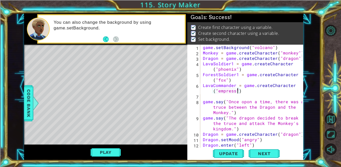
scroll to position [0, 0]
click at [227, 82] on div "game . setBackground ( "volcano" ) Monkey = game . createCharacter ( "monkey" )…" at bounding box center [253, 105] width 103 height 120
click at [234, 90] on div "game . setBackground ( "volcano" ) Monkey = game . createCharacter ( "monkey" )…" at bounding box center [253, 105] width 103 height 120
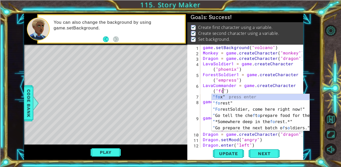
scroll to position [0, 6]
type textarea "LavaCommander = game.createCharacter("fox")"
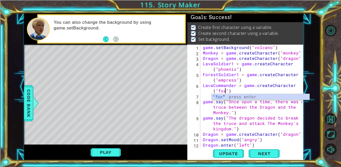
click at [236, 86] on div "game . setBackground ( "volcano" ) Monkey = game . createCharacter ( "monkey" )…" at bounding box center [253, 105] width 103 height 120
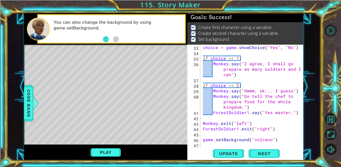
scroll to position [299, 0]
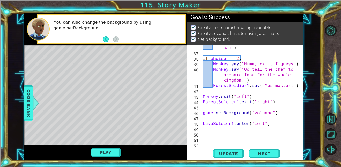
click at [230, 134] on div "Monkey . say ( "I agree, I shall go prepare as many soldiers and I can" ) if ch…" at bounding box center [253, 96] width 103 height 125
click at [227, 131] on div "Monkey . say ( "I agree, I shall go prepare as many soldiers and I can" ) if ch…" at bounding box center [253, 96] width 103 height 125
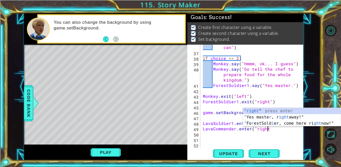
scroll to position [0, 4]
type textarea "LavaCommander.enter("right")"
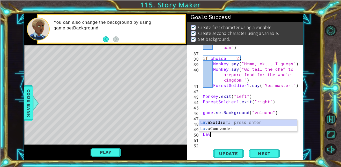
scroll to position [0, 0]
type textarea "Lava"
click at [260, 120] on body "1 ההההההההההההההההההההההההההההההההההההההההההההההההההההההההההההההההההההההההההההה…" at bounding box center [170, 83] width 341 height 167
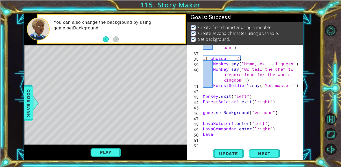
click at [252, 138] on div "Monkey . say ( "I agree, I shall go prepare as many soldiers and I can" ) if ch…" at bounding box center [253, 96] width 103 height 125
click at [251, 134] on div "Monkey . say ( "I agree, I shall go prepare as many soldiers and I can" ) if ch…" at bounding box center [253, 96] width 103 height 125
type textarea "LavaSoldier1.say("Commander,")"
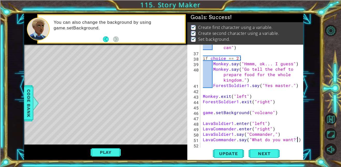
scroll to position [0, 6]
type textarea "LavaCommander.say("What do you want?")"
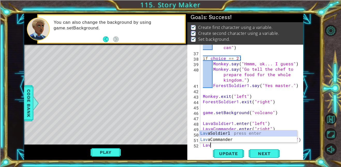
scroll to position [0, 0]
click at [266, 135] on div "Lava Soldier1 press enter Lava Commander press enter" at bounding box center [248, 143] width 98 height 25
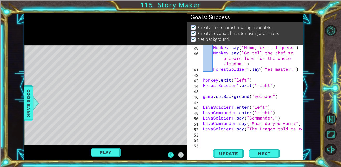
scroll to position [315, 0]
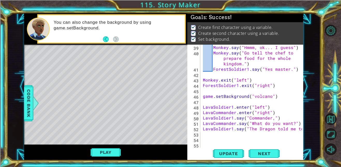
type textarea "LavaSoldier1.say("The Dragon told me to"
click at [304, 132] on div "1 ההההההההההההההההההההההההההההההההההההההההההההההההההההההההההההההההההההההההההההה…" at bounding box center [164, 86] width 314 height 147
click at [224, 138] on div "Monkey . say ( "Hmmm, ok... I guess" ) Monkey . say ( "Go tell the chef to prep…" at bounding box center [253, 102] width 103 height 114
click at [222, 134] on div "Monkey . say ( "Hmmm, ok... I guess" ) Monkey . say ( "Go tell the chef to prep…" at bounding box center [253, 102] width 103 height 114
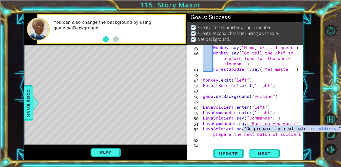
scroll to position [0, 11]
type textarea "LavaSoldier1.say("The Dragon told me to prepare the next batch of soldiers.")"
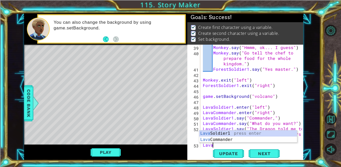
scroll to position [0, 0]
click at [262, 131] on div "Lava Soldier1 press enter Lava Commander press enter" at bounding box center [248, 143] width 98 height 25
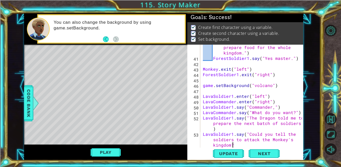
scroll to position [0, 12]
type textarea "LavaSoldier1.say("Could you tell the soldiers to attack the Monkey's kingdom?")"
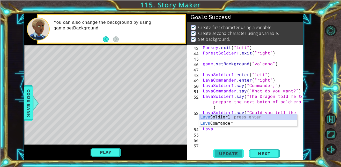
scroll to position [0, 0]
click at [265, 122] on div "Lava Soldier1 press enter Lava Commander press enter" at bounding box center [248, 126] width 98 height 25
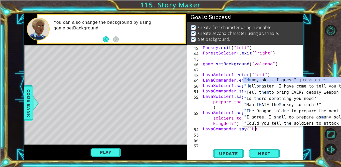
scroll to position [0, 3]
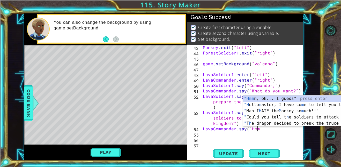
type textarea "LavaCommander.say("Hmm."
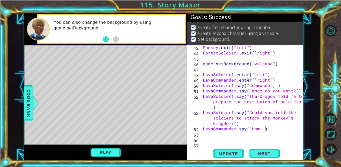
scroll to position [0, 4]
type textarea "LavaCommander.say("Hmm")"
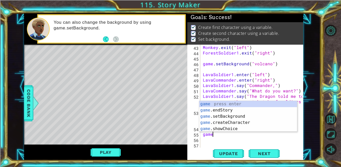
scroll to position [0, 0]
type textarea "g"
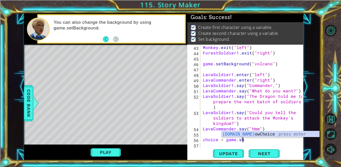
scroll to position [0, 2]
click at [277, 132] on div "[DOMAIN_NAME] Choice press enter" at bounding box center [271, 141] width 98 height 19
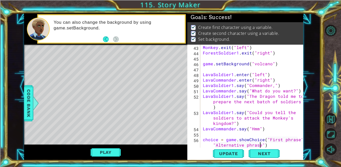
click at [259, 146] on div "Monkey . exit ( "left" ) ForestSoldier1 . exit ( "right" ) game . setBackground…" at bounding box center [253, 102] width 103 height 114
drag, startPoint x: 259, startPoint y: 146, endPoint x: 267, endPoint y: 139, distance: 10.6
click at [267, 139] on div "Monkey . exit ( "left" ) ForestSoldier1 . exit ( "right" ) game . setBackground…" at bounding box center [253, 102] width 103 height 114
type textarea "choice = game.showChoice("Yes, No")"
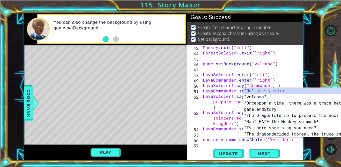
click at [294, 143] on div "Monkey . exit ( "left" ) ForestSoldier1 . exit ( "right" ) game . setBackground…" at bounding box center [253, 102] width 103 height 114
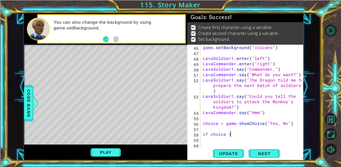
scroll to position [0, 2]
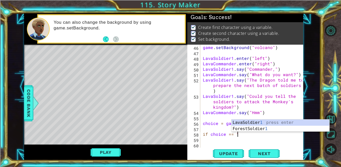
type textarea "if choice == 1:"
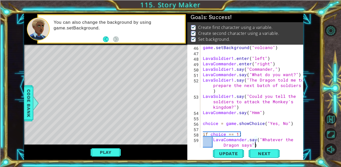
scroll to position [0, 7]
type textarea "LavaCommander.say("Whatever the Dragon says.")"
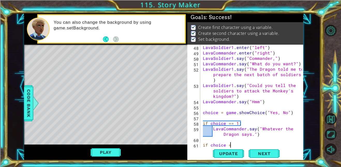
scroll to position [0, 2]
type textarea "if choice == 2:"
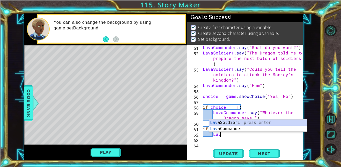
scroll to position [0, 1]
click at [258, 129] on div "Lava Soldier1 press enter Lava Commander press enter" at bounding box center [258, 132] width 98 height 25
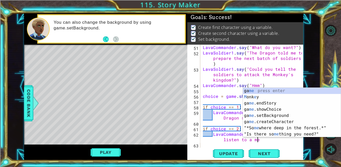
scroll to position [0, 8]
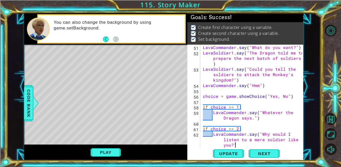
type textarea "LavaCommander.say("Why would I listen to a mere soldier like you?")"
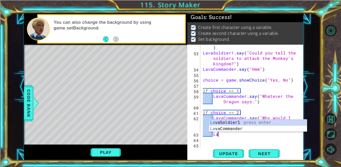
scroll to position [0, 1]
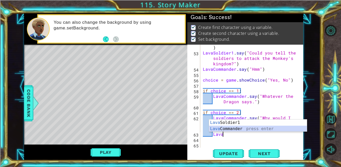
click at [256, 128] on div "Lava Soldier1 press enter Lava Commander press enter" at bounding box center [258, 132] width 98 height 25
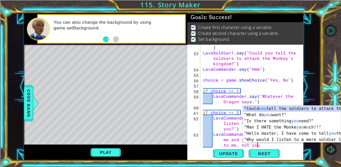
scroll to position [0, 13]
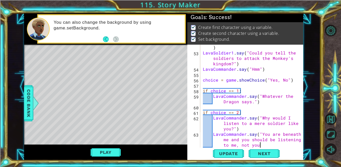
click at [228, 141] on div "LavaSoldier1 . say ( "The Dragon told me to prepare the next batch of soldiers.…" at bounding box center [253, 96] width 103 height 125
click at [265, 144] on div "LavaSoldier1 . say ( "The Dragon told me to prepare the next batch of soldiers.…" at bounding box center [253, 96] width 103 height 125
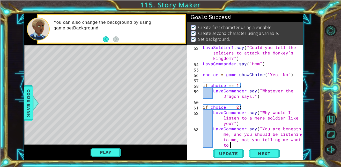
scroll to position [0, 16]
type textarea "LavaCommander.say("You are beneath me, and you should be listening to me, not y…"
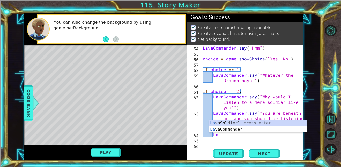
scroll to position [0, 1]
click at [254, 132] on div "Lava Soldier1 press enter Lava Commander press enter" at bounding box center [258, 132] width 98 height 25
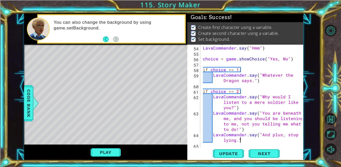
scroll to position [0, 7]
type textarea "LavaCommander.say("And plus, stop lying.")"
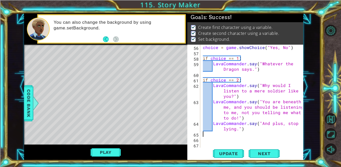
click at [237, 129] on div "choice = game . showChoice ( "Yes, No" ) if choice == 1 : LavaCommander . say (…" at bounding box center [253, 102] width 103 height 114
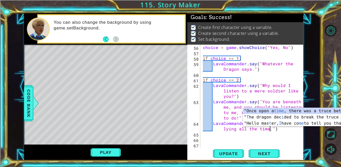
scroll to position [0, 9]
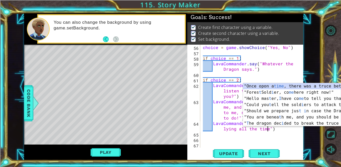
type textarea "LavaCommander.say("And plus, stop lying all the time!")"
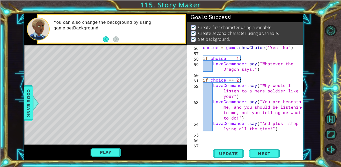
click at [224, 138] on div "choice = game . showChoice ( "Yes, No" ) if choice == 1 : LavaCommander . say (…" at bounding box center [253, 102] width 103 height 114
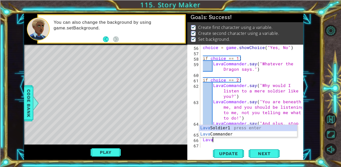
scroll to position [0, 0]
click at [221, 135] on div "Lava Soldier1 press enter Lava Commander press enter" at bounding box center [248, 137] width 98 height 25
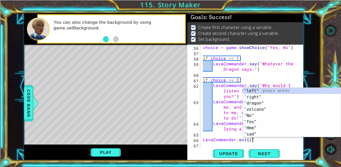
scroll to position [0, 3]
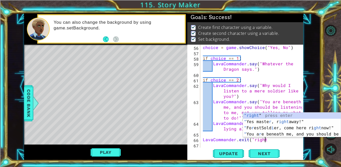
type textarea "LavaCommander.exit("right")"
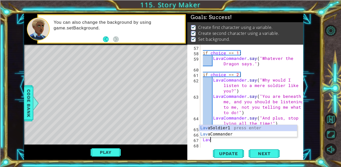
scroll to position [0, 0]
click at [219, 127] on div "Lava Soldier1 press enter Lava Commander press enter" at bounding box center [248, 137] width 98 height 25
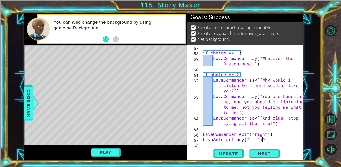
scroll to position [0, 3]
type textarea "LavaSoldier1.say("...")"
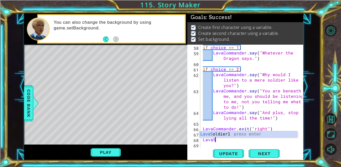
scroll to position [0, 1]
click at [220, 133] on div "LavaS oldier1 press enter" at bounding box center [248, 141] width 98 height 19
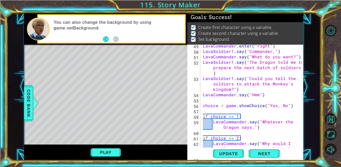
scroll to position [451, 0]
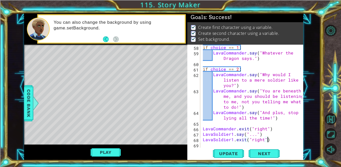
click at [263, 142] on div "if choice == 1 : LavaCommander . say ( "Whatever the Dragon says." ) if choice …" at bounding box center [253, 102] width 103 height 114
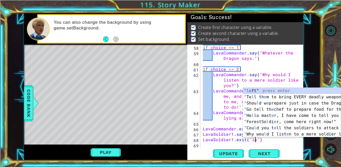
scroll to position [0, 3]
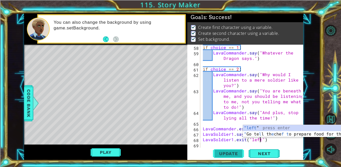
click at [230, 154] on span "Update" at bounding box center [228, 153] width 29 height 5
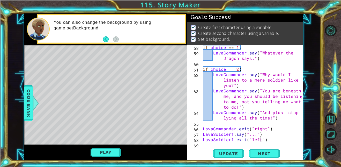
click at [117, 159] on div "Play" at bounding box center [105, 153] width 163 height 16
click at [116, 156] on button "Play" at bounding box center [106, 153] width 30 height 10
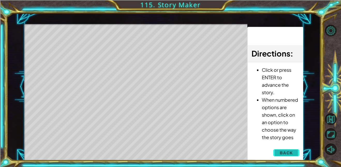
click at [280, 155] on span "Back" at bounding box center [286, 153] width 13 height 5
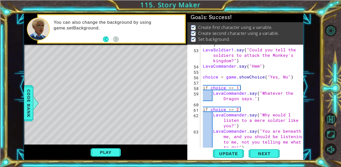
scroll to position [411, 0]
click at [280, 78] on div "LavaSoldier1 . say ( "The Dragon told me to prepare the next batch of soldiers.…" at bounding box center [253, 101] width 103 height 141
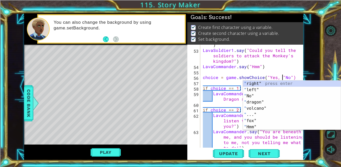
click at [276, 78] on div "LavaSoldier1 . say ( "The Dragon told me to prepare the next batch of soldiers.…" at bounding box center [253, 101] width 103 height 141
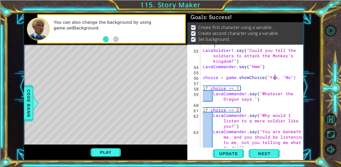
type textarea "choice = game.showChoice("Yes", "No")"
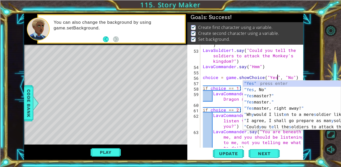
click at [290, 71] on div "LavaSoldier1 . say ( "The Dragon told me to prepare the next batch of soldiers.…" at bounding box center [253, 101] width 103 height 141
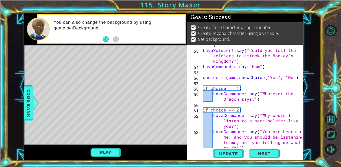
scroll to position [0, 0]
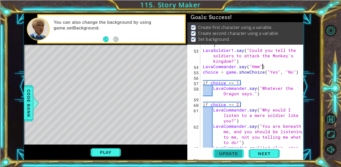
type textarea "LavaCommander.say("Hmm")"
click at [234, 150] on button "Update" at bounding box center [228, 154] width 31 height 12
